Goal: Communication & Community: Answer question/provide support

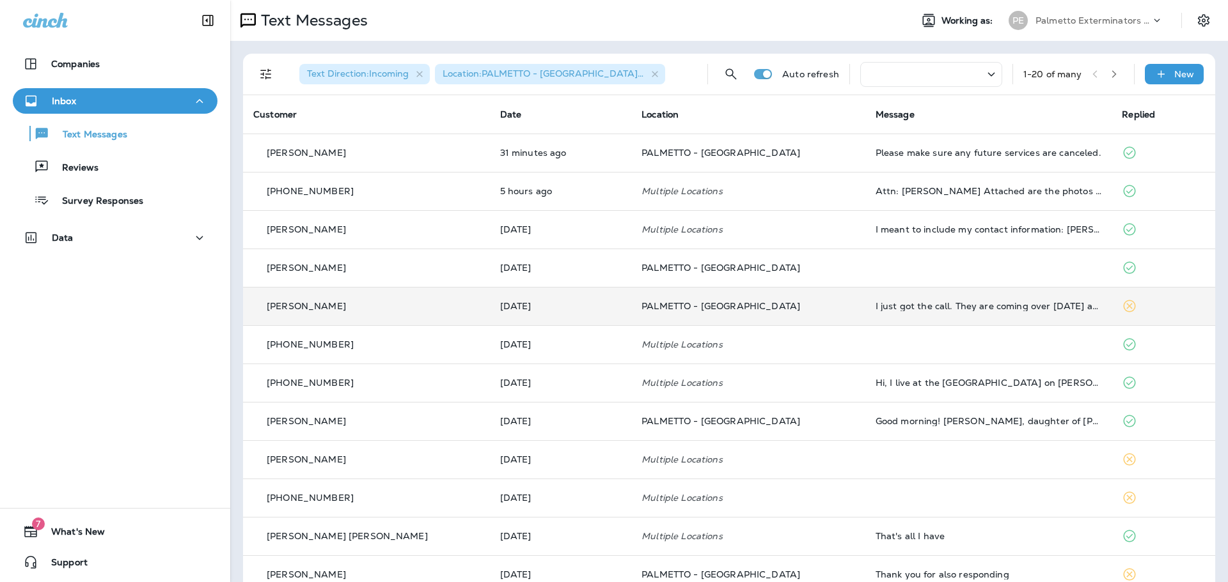
click at [797, 309] on p "PALMETTO - [GEOGRAPHIC_DATA]" at bounding box center [748, 306] width 214 height 10
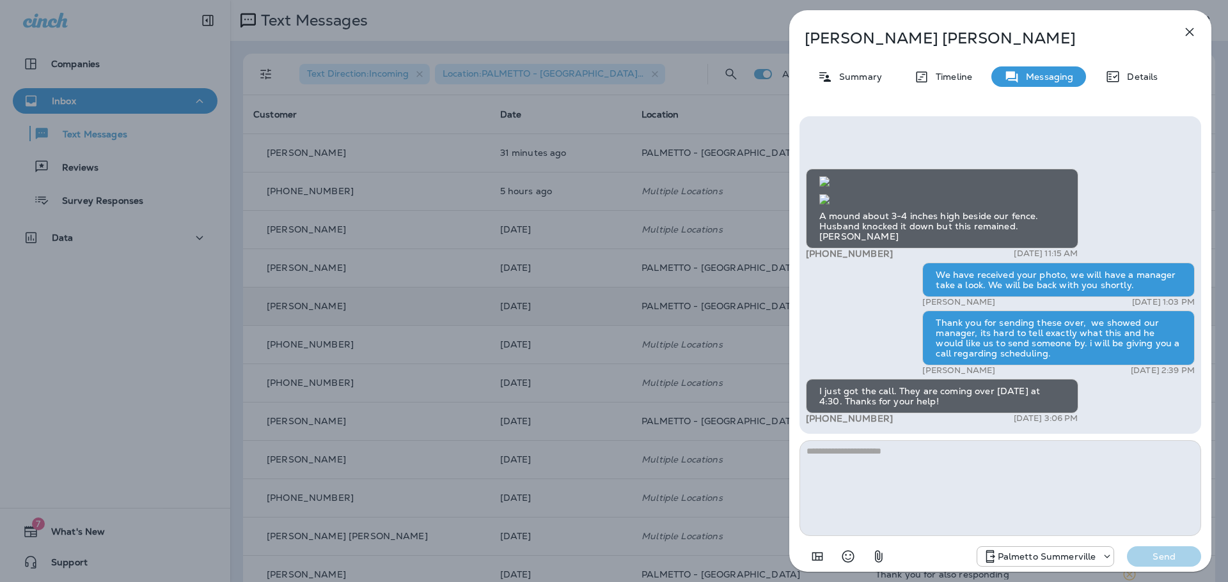
scroll to position [1, 0]
type textarea "*"
click at [1157, 559] on p "Send" at bounding box center [1164, 557] width 54 height 12
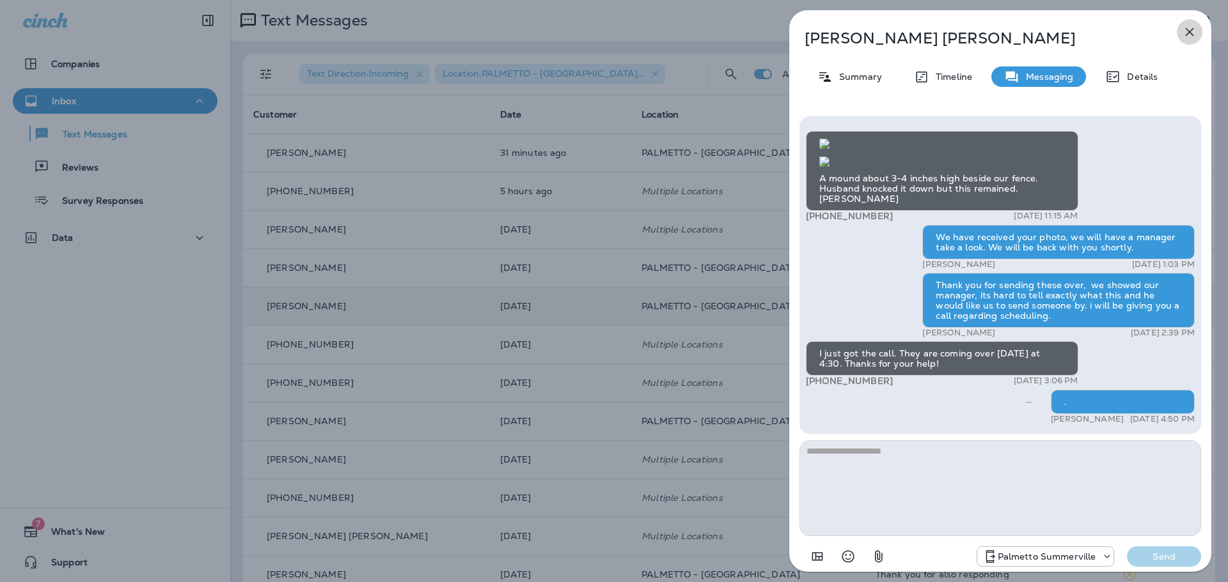
click at [1189, 30] on icon "button" at bounding box center [1189, 31] width 15 height 15
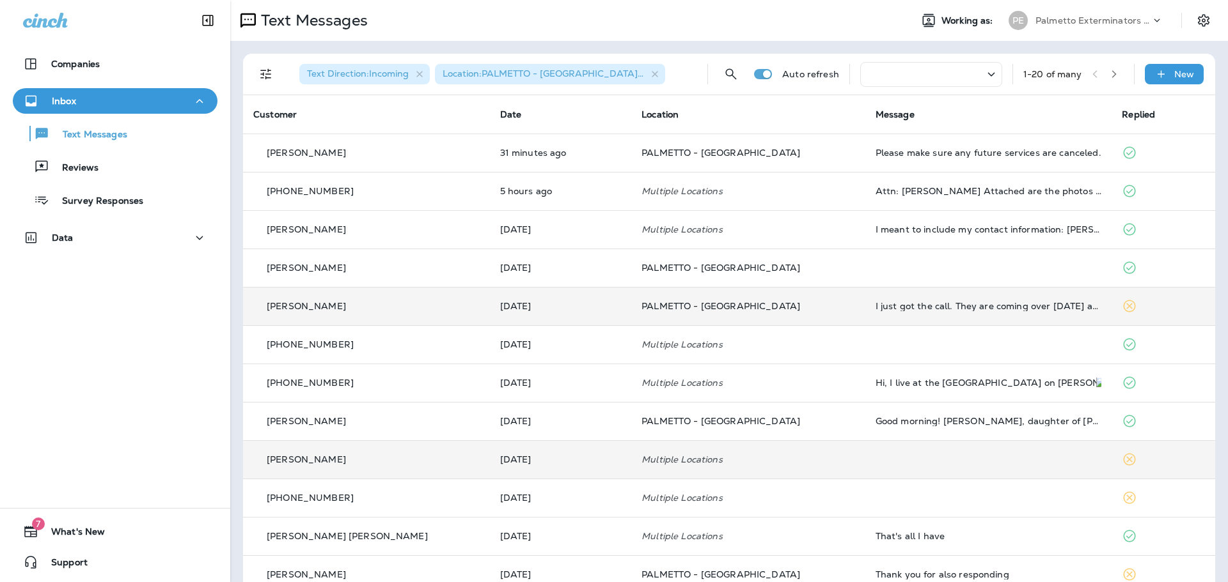
click at [819, 468] on td "Multiple Locations" at bounding box center [748, 460] width 234 height 38
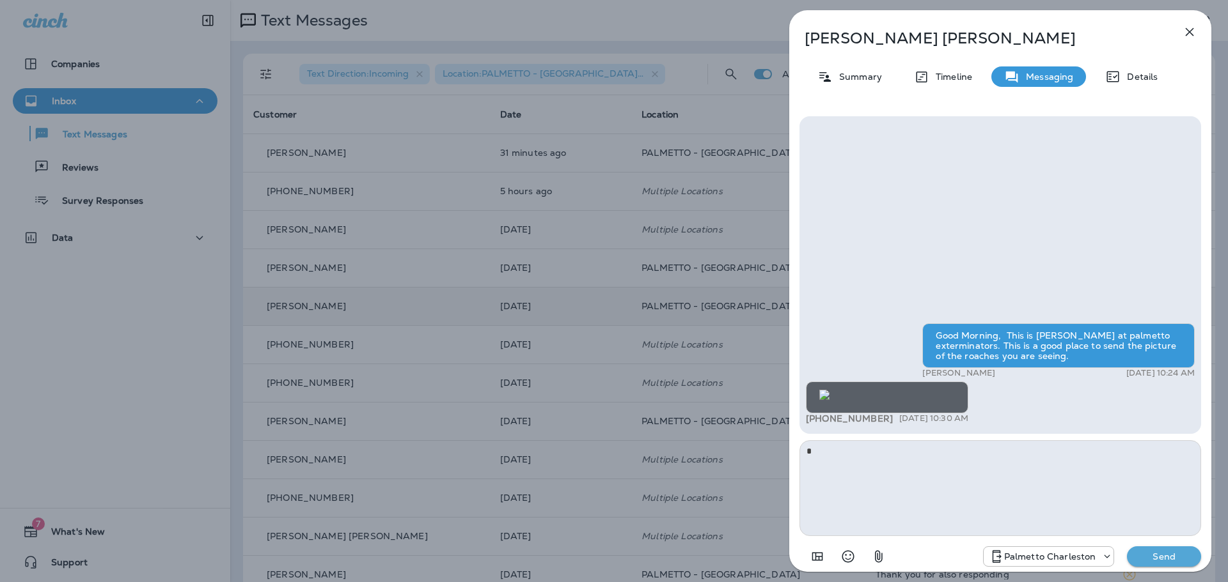
type textarea "*"
click at [1172, 547] on button "Send" at bounding box center [1164, 557] width 74 height 20
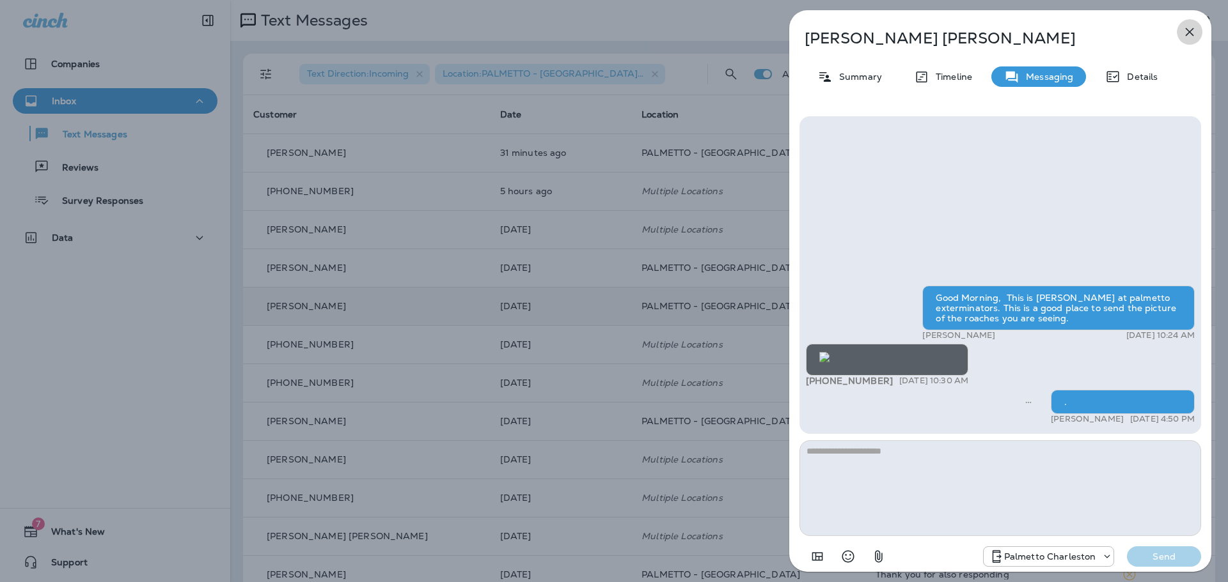
click at [1187, 29] on icon "button" at bounding box center [1189, 31] width 15 height 15
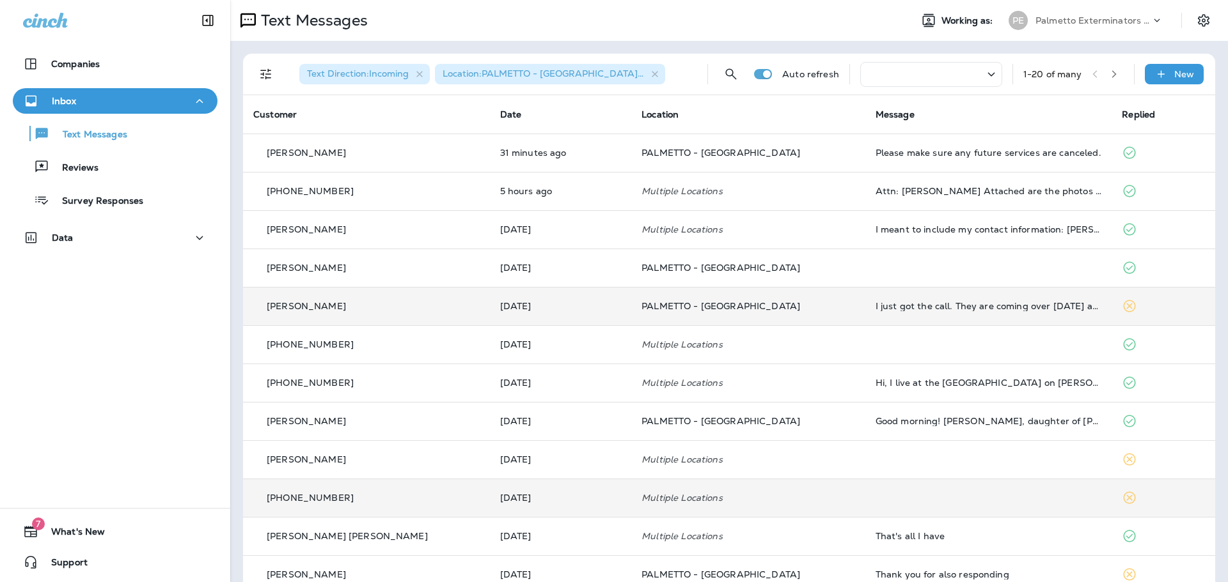
click at [801, 507] on td "Multiple Locations" at bounding box center [748, 498] width 234 height 38
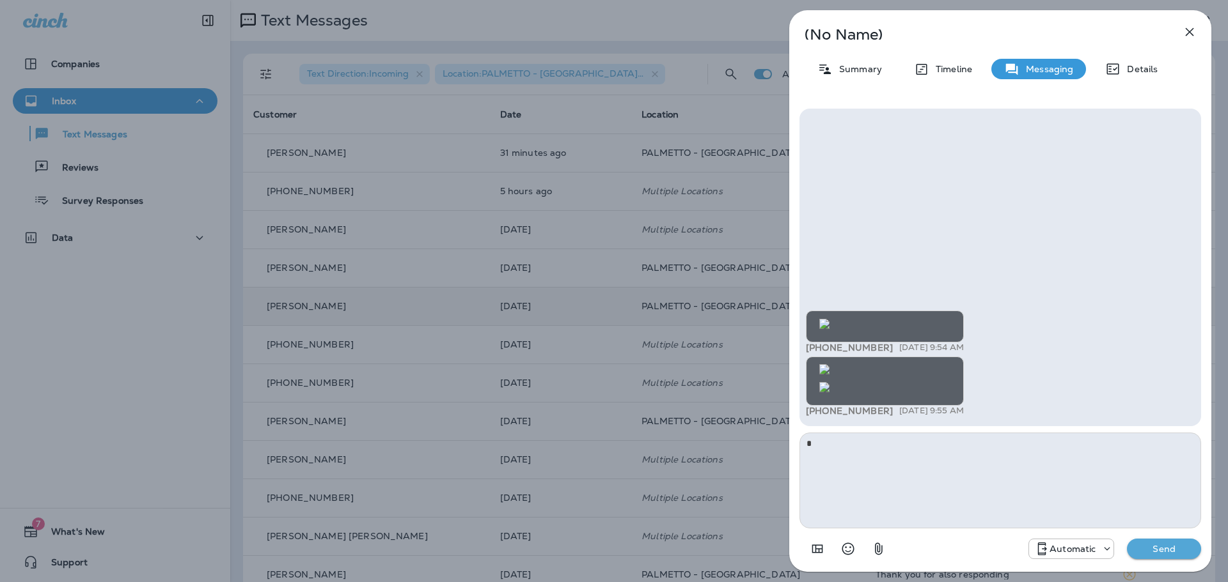
type textarea "*"
click at [1139, 544] on p "Send" at bounding box center [1164, 549] width 54 height 12
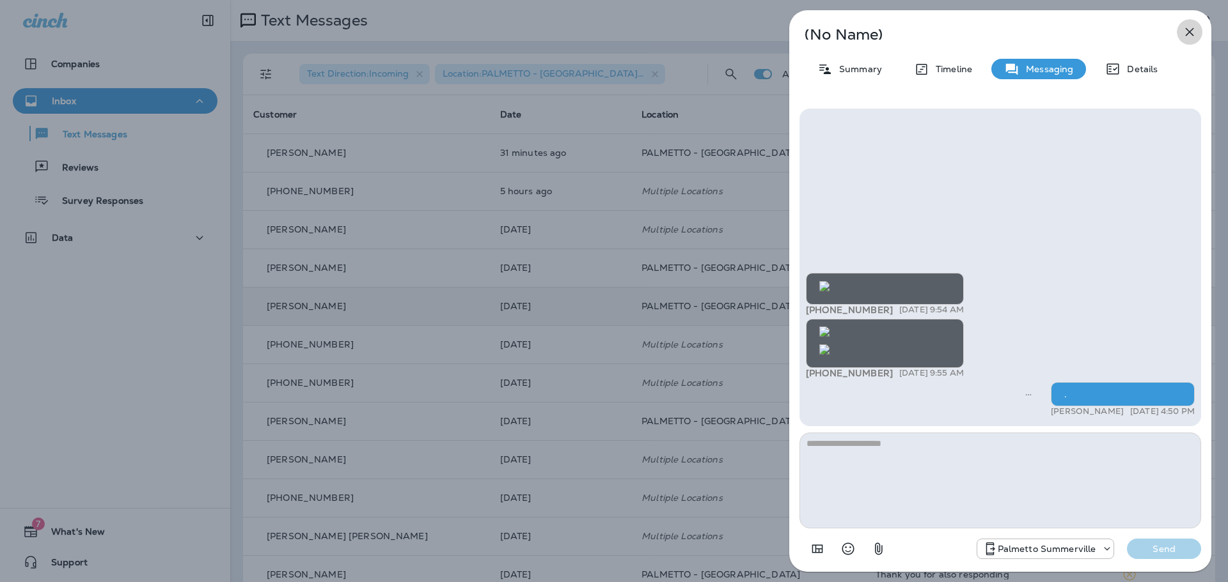
click at [1189, 33] on icon "button" at bounding box center [1189, 32] width 8 height 8
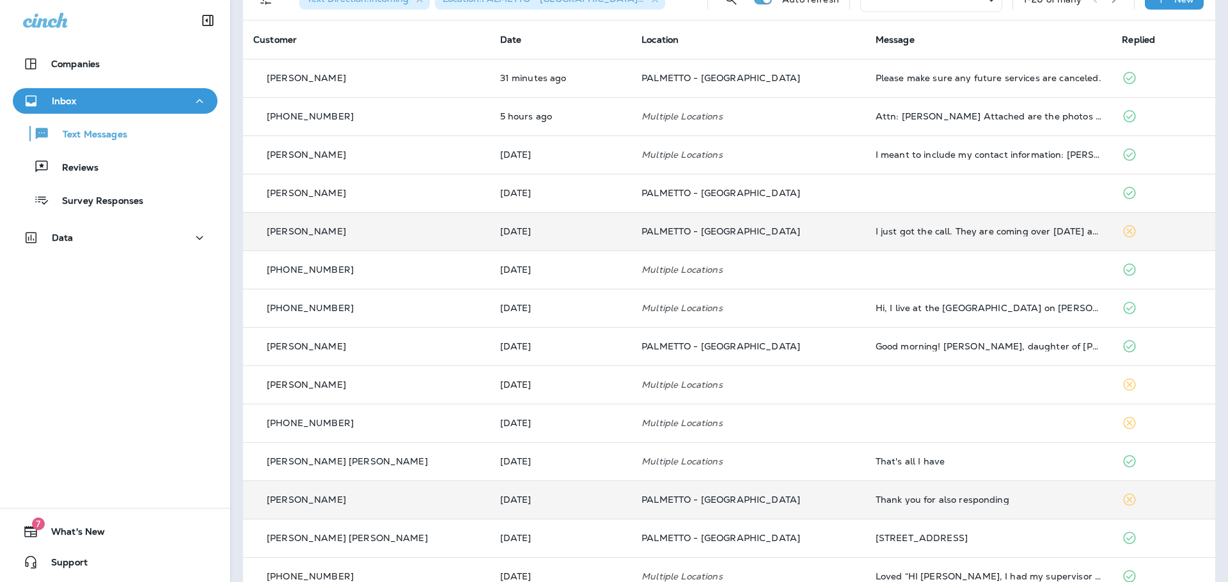
scroll to position [128, 0]
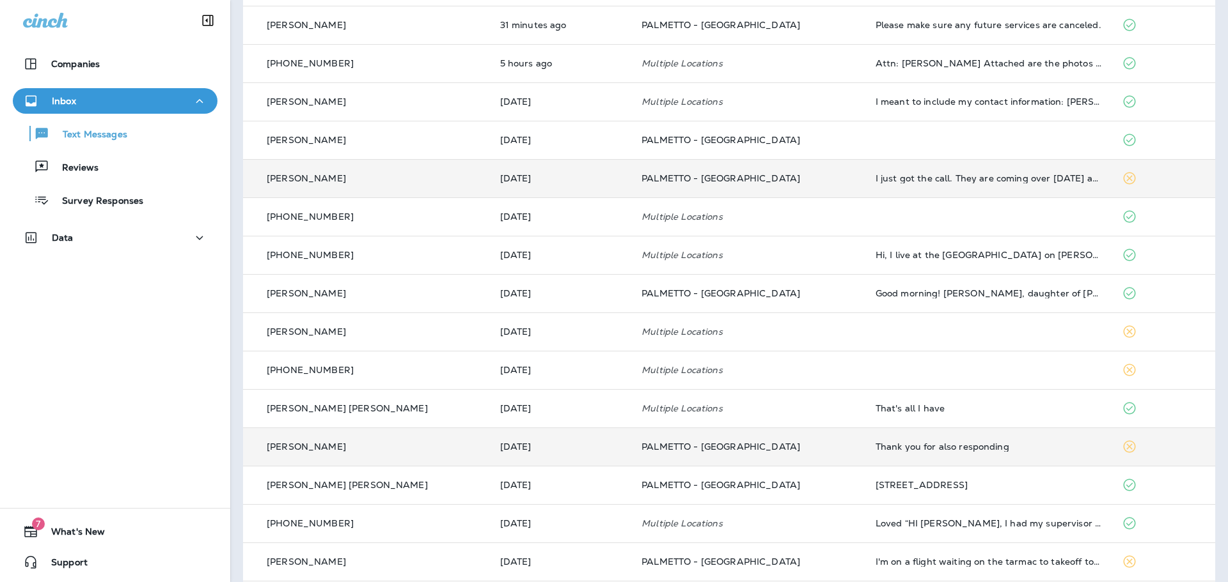
click at [807, 448] on p "PALMETTO - [GEOGRAPHIC_DATA]" at bounding box center [748, 447] width 214 height 10
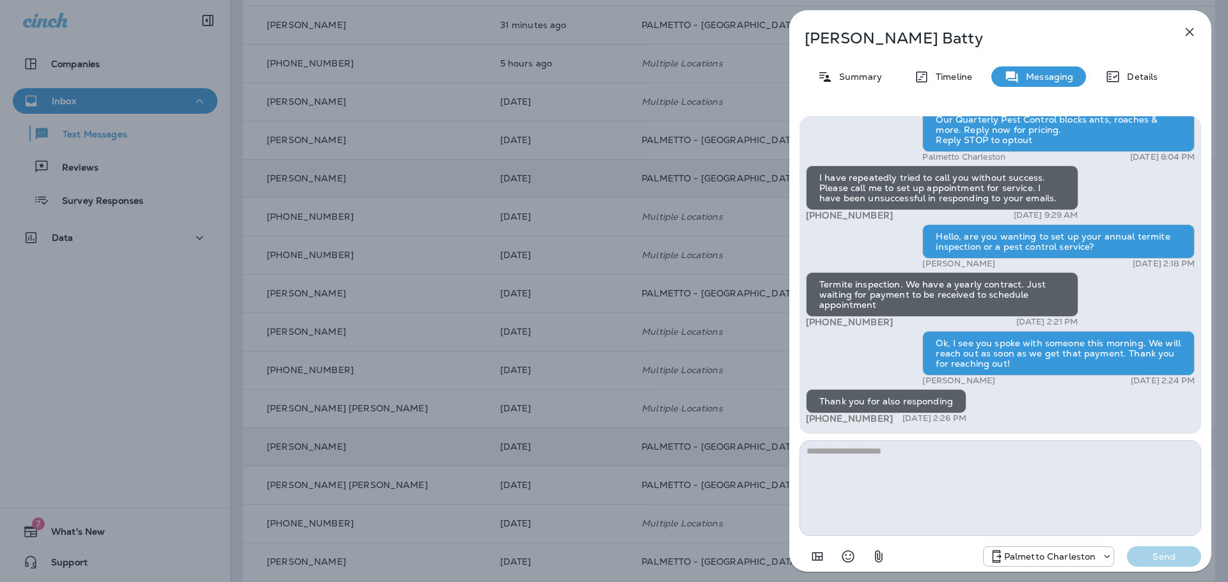
click at [896, 465] on textarea at bounding box center [1000, 489] width 402 height 96
type textarea "*"
click at [1163, 554] on p "Send" at bounding box center [1164, 557] width 54 height 12
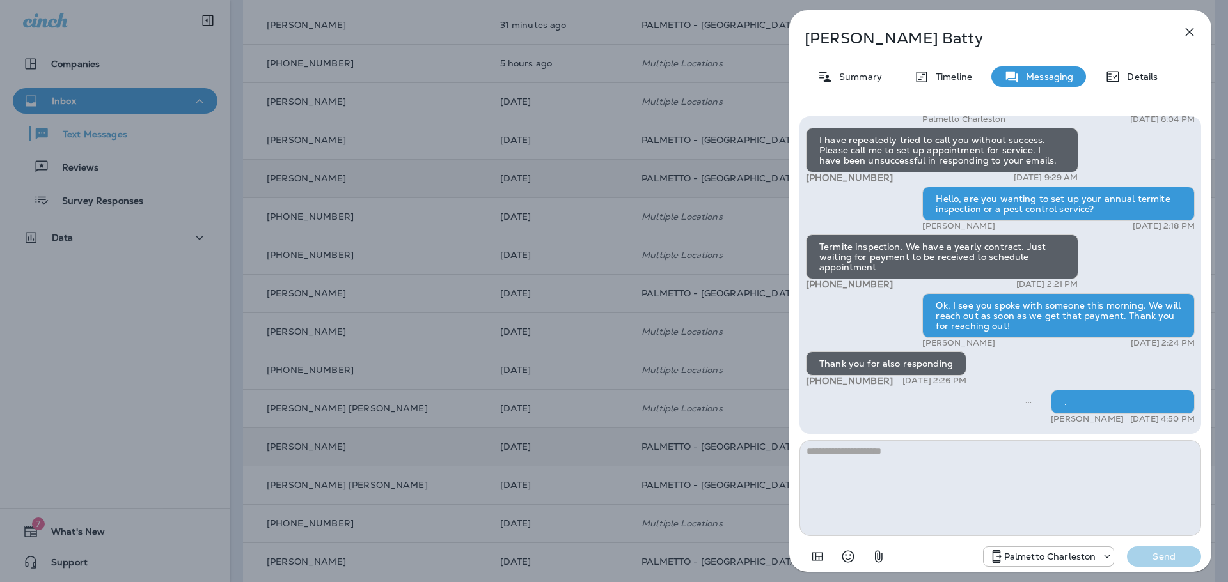
click at [1189, 35] on icon "button" at bounding box center [1189, 31] width 15 height 15
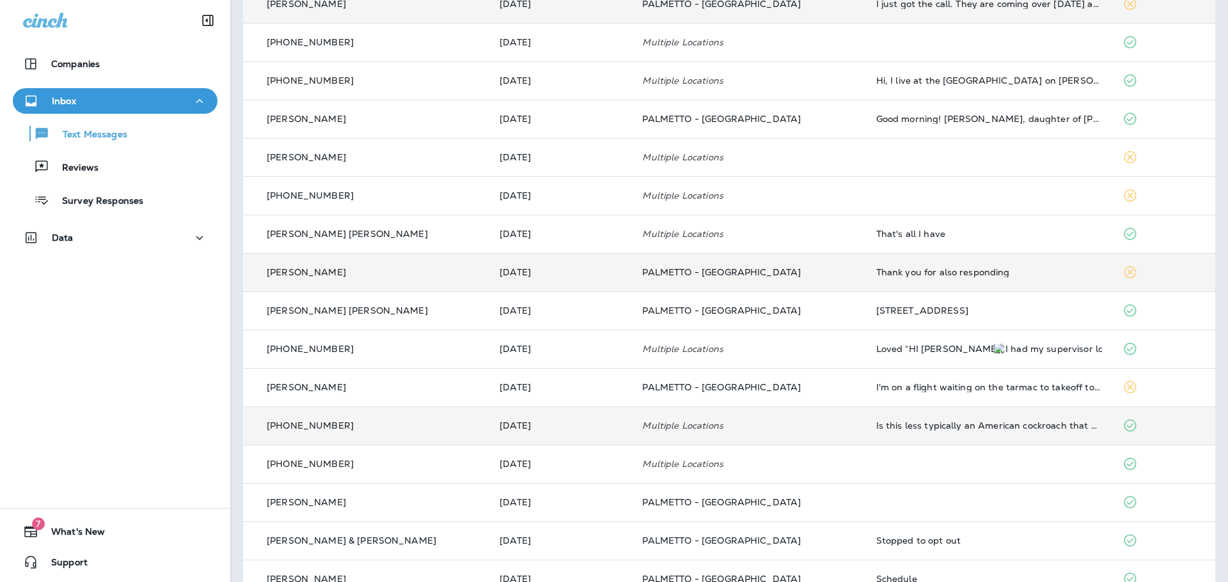
scroll to position [320, 0]
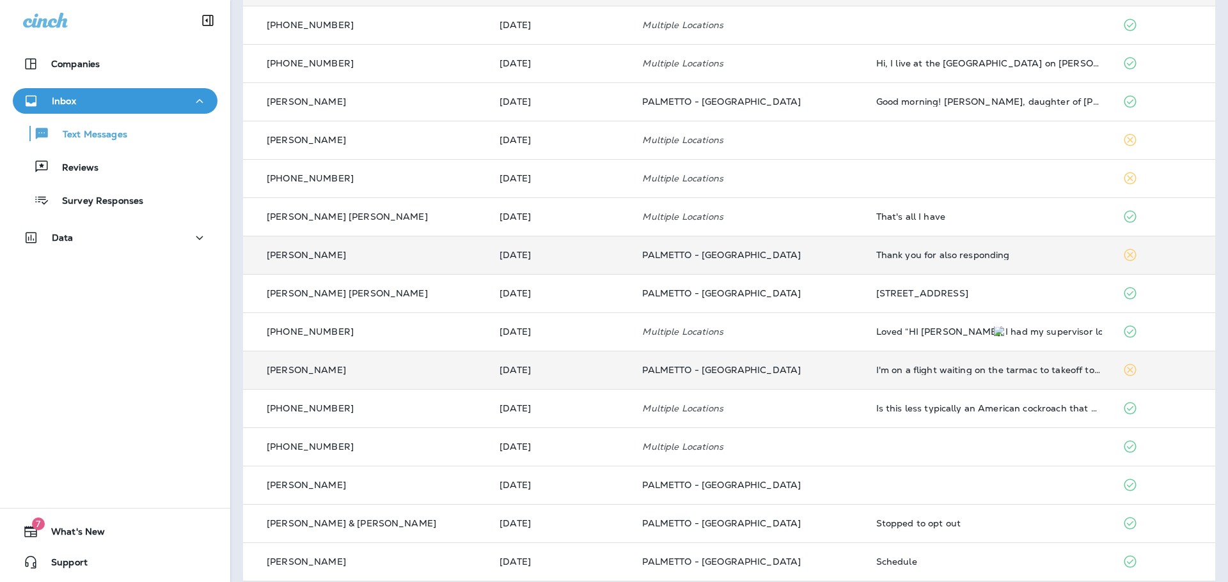
click at [822, 374] on td "PALMETTO - [GEOGRAPHIC_DATA]" at bounding box center [748, 370] width 233 height 38
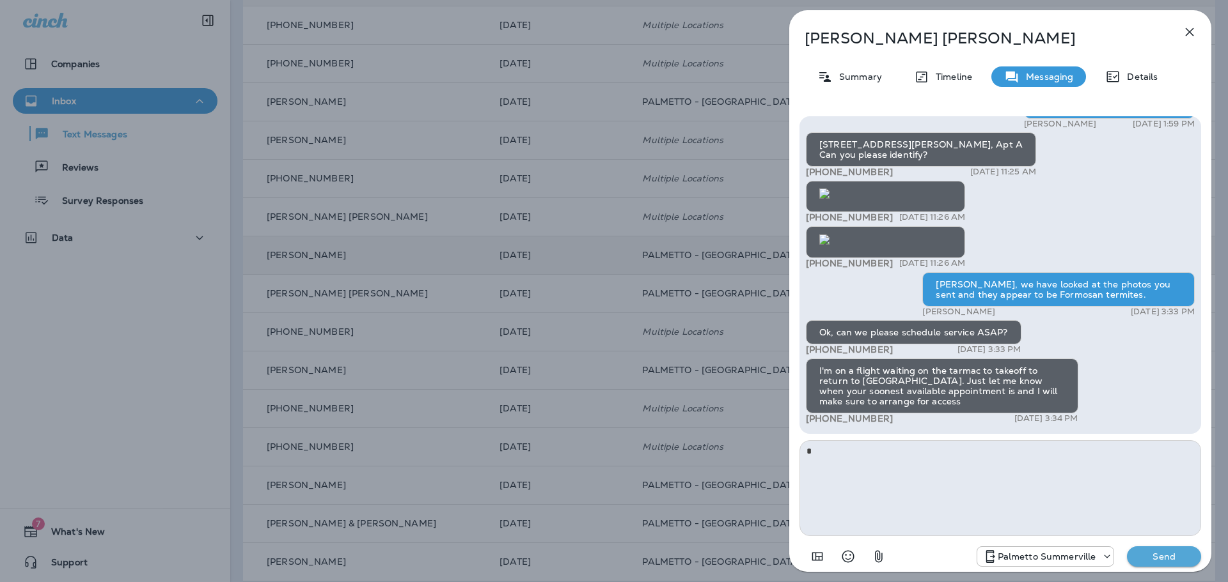
type textarea "*"
click at [1139, 558] on p "Send" at bounding box center [1164, 557] width 54 height 12
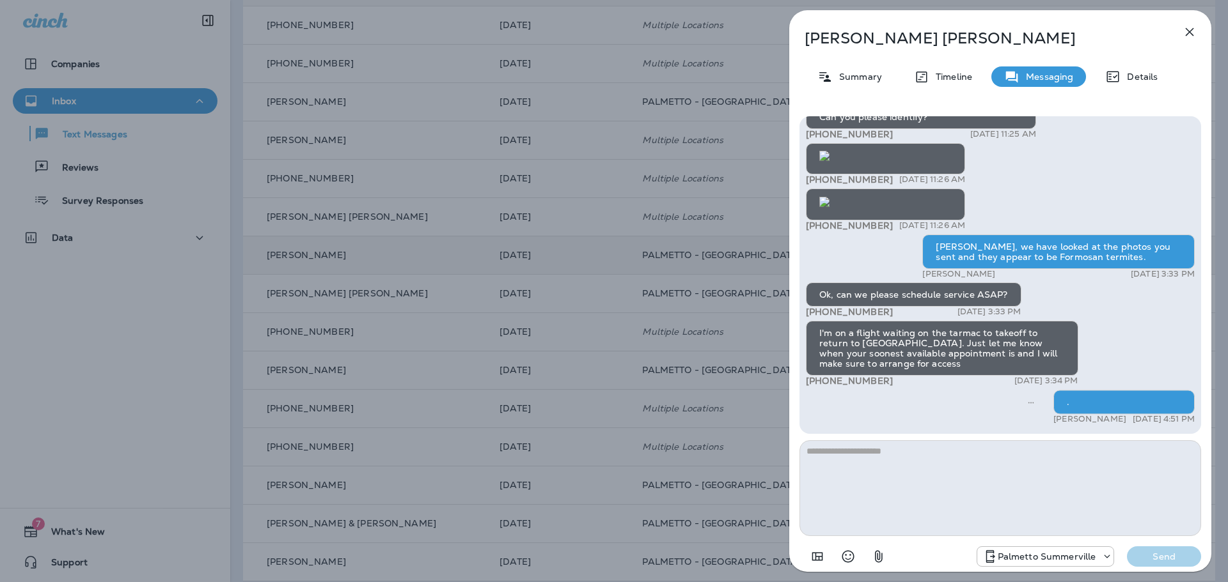
click at [1191, 34] on icon "button" at bounding box center [1189, 32] width 8 height 8
